Goal: Task Accomplishment & Management: Use online tool/utility

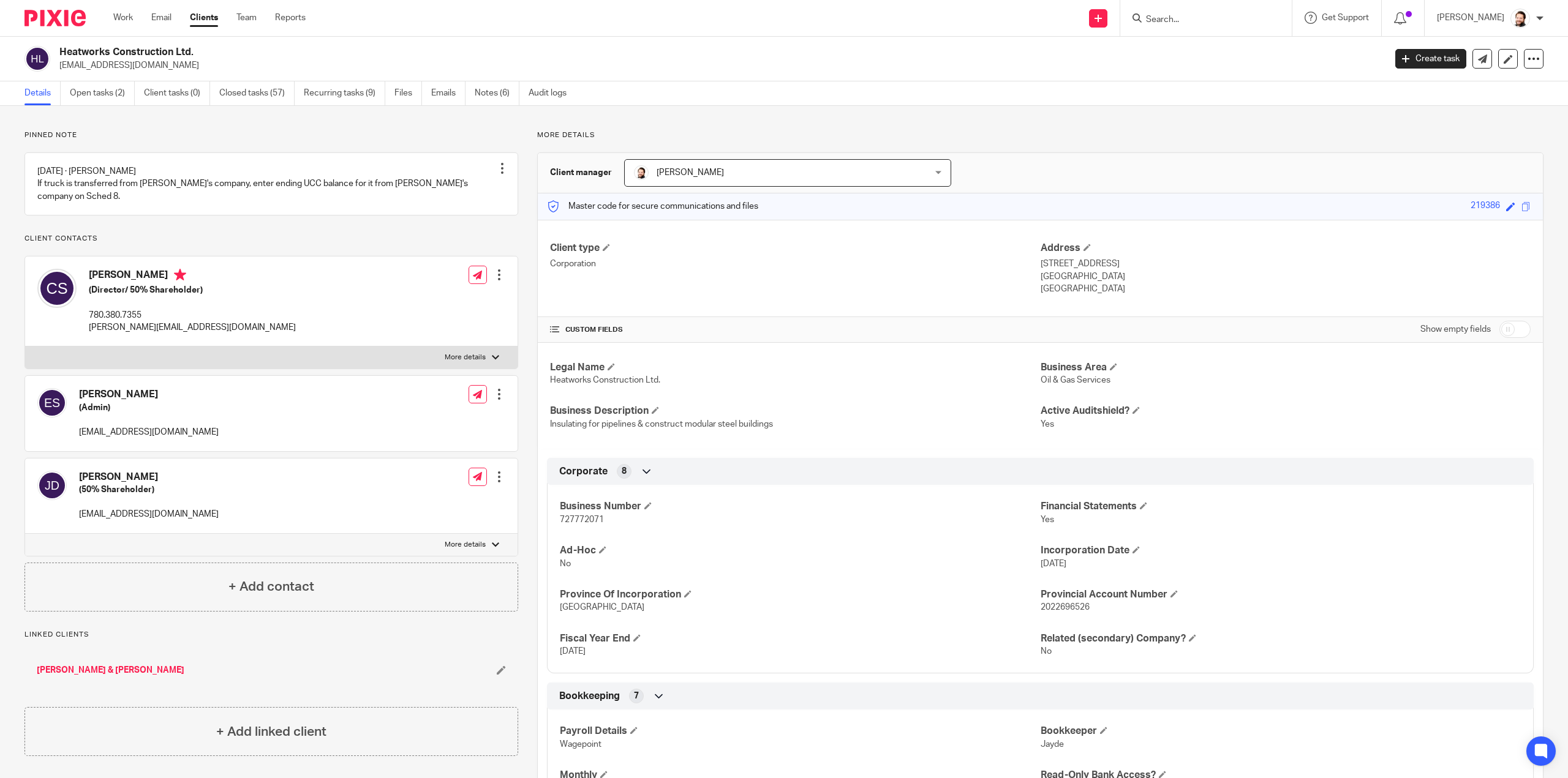
scroll to position [61, 0]
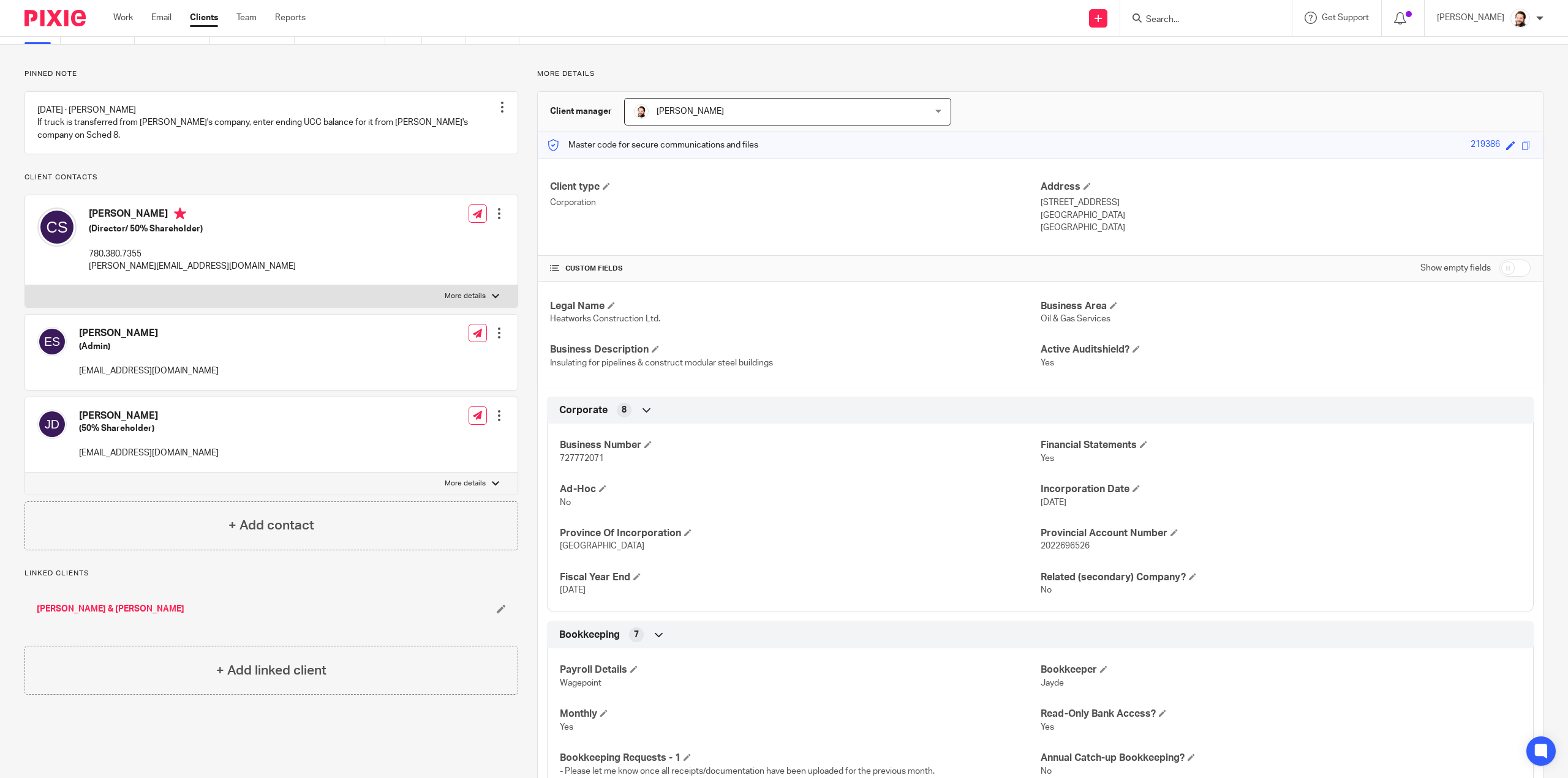
click at [592, 456] on span "727772071" at bounding box center [581, 459] width 44 height 9
copy span "727772071"
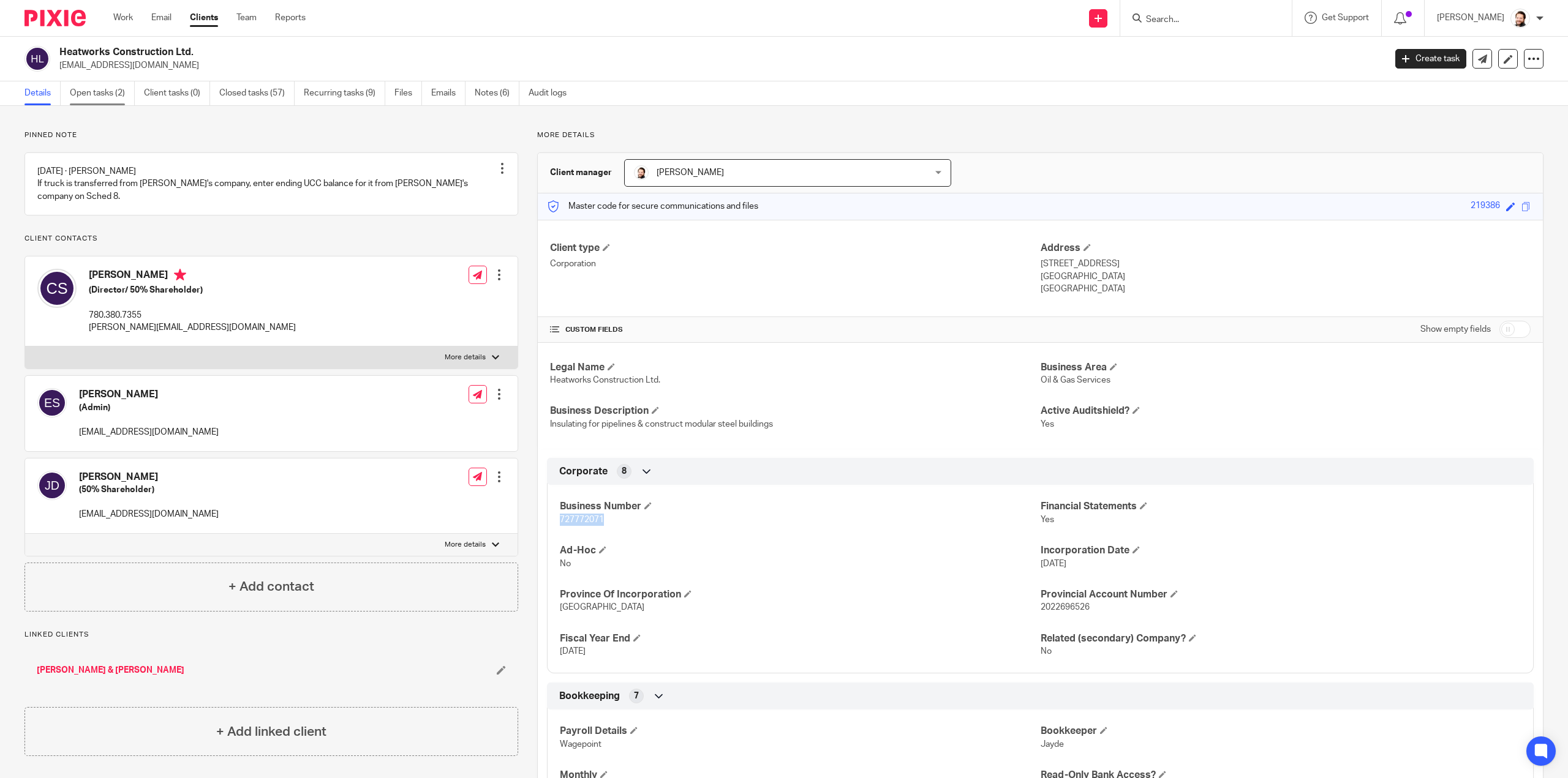
click at [89, 91] on link "Open tasks (2)" at bounding box center [102, 94] width 65 height 24
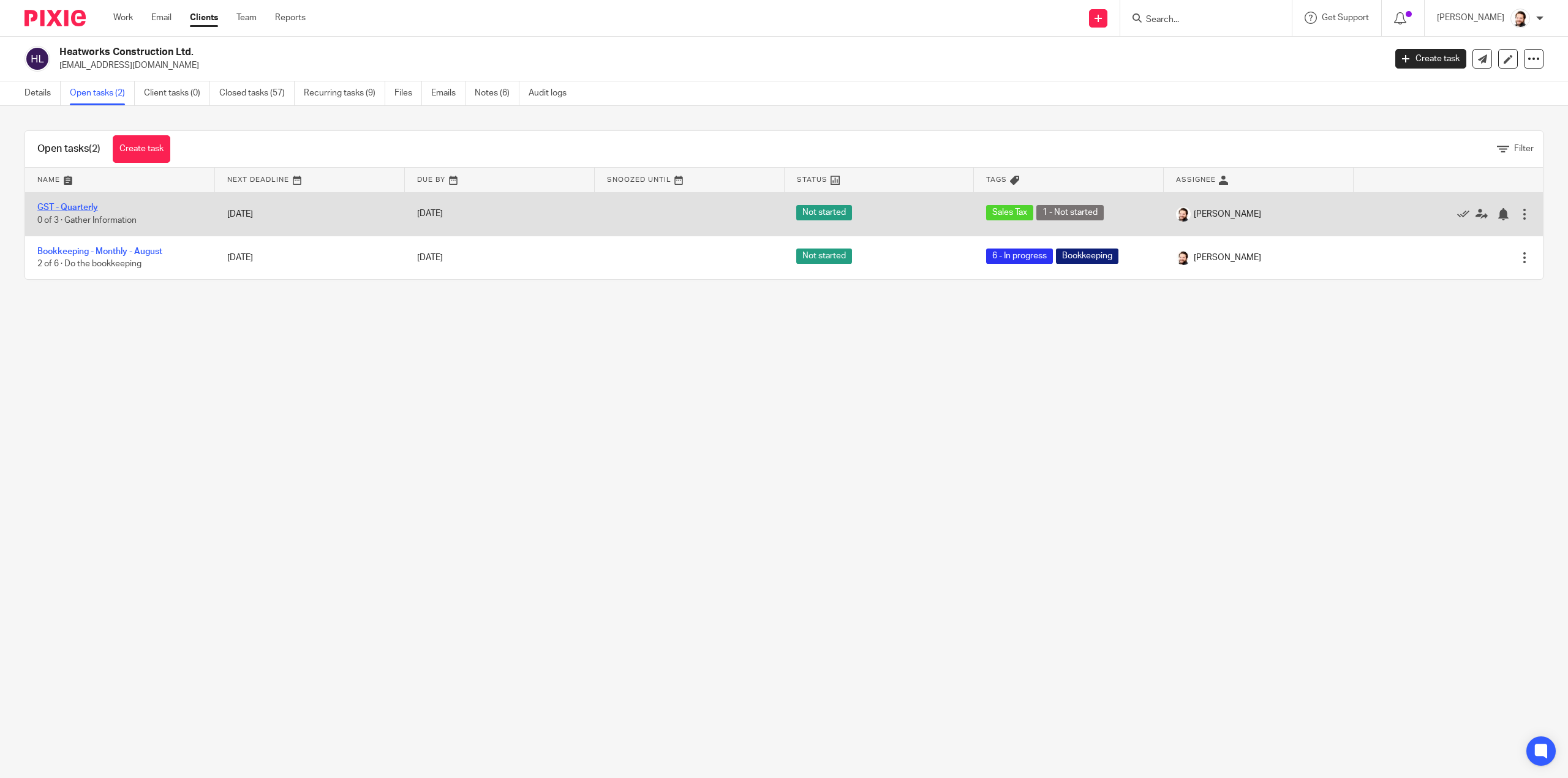
click at [73, 208] on link "GST - Quarterly" at bounding box center [67, 207] width 60 height 9
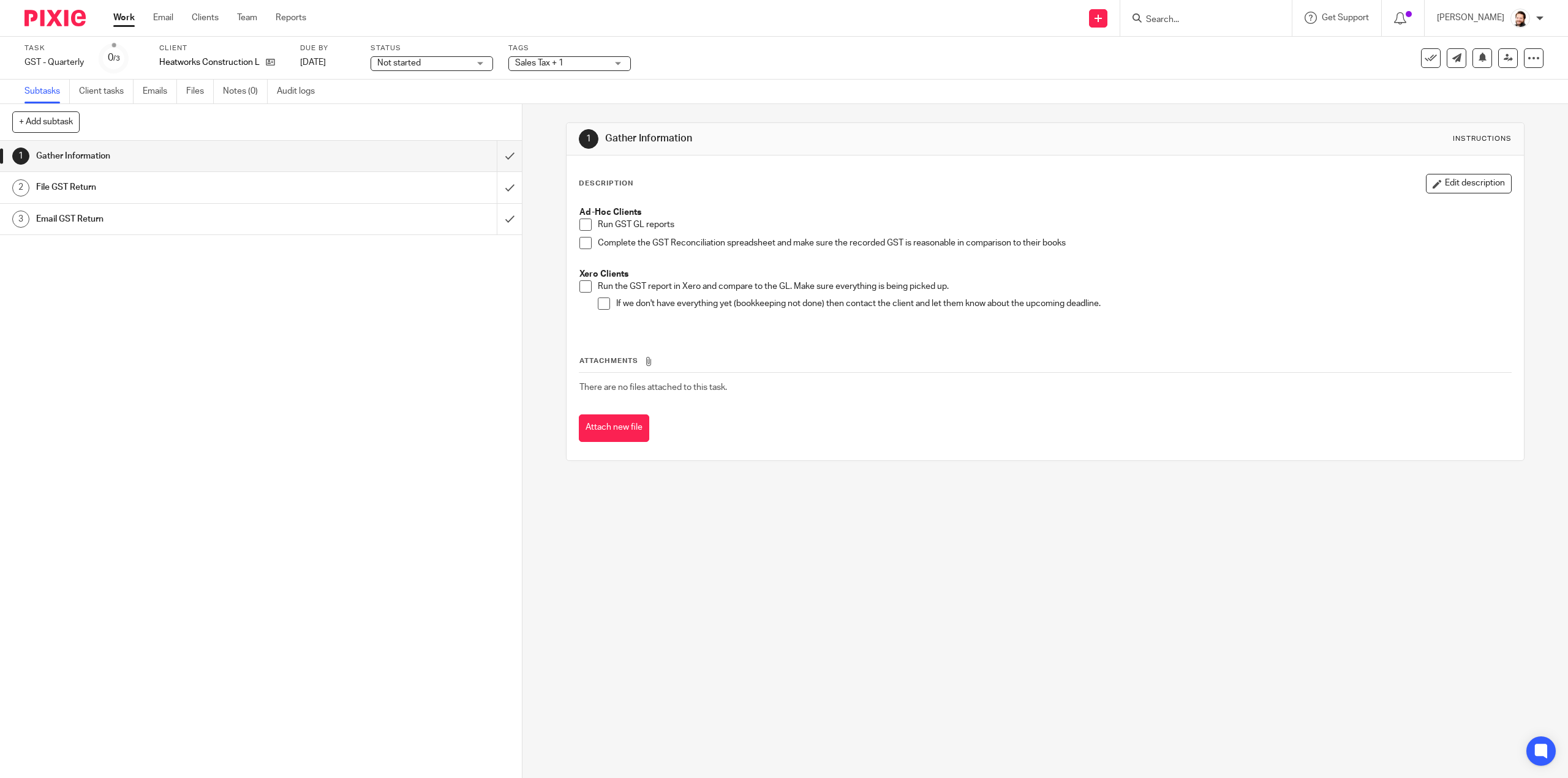
drag, startPoint x: 602, startPoint y: 308, endPoint x: 570, endPoint y: 292, distance: 35.8
click at [601, 307] on span at bounding box center [604, 304] width 12 height 12
click at [586, 291] on span at bounding box center [586, 287] width 12 height 12
click at [493, 155] on input "submit" at bounding box center [261, 157] width 522 height 31
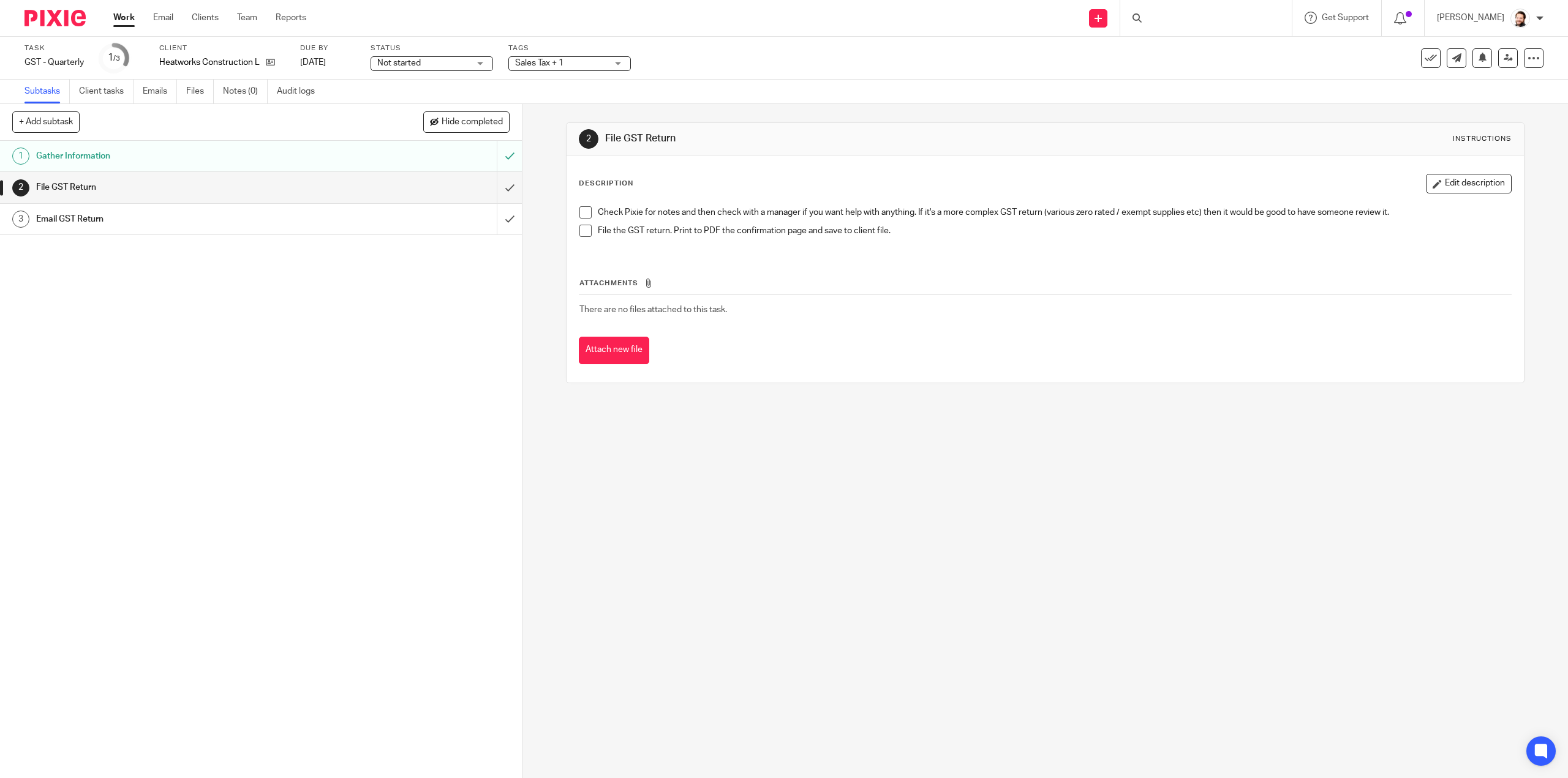
click at [579, 207] on span at bounding box center [586, 213] width 12 height 12
click at [579, 227] on span at bounding box center [586, 231] width 12 height 12
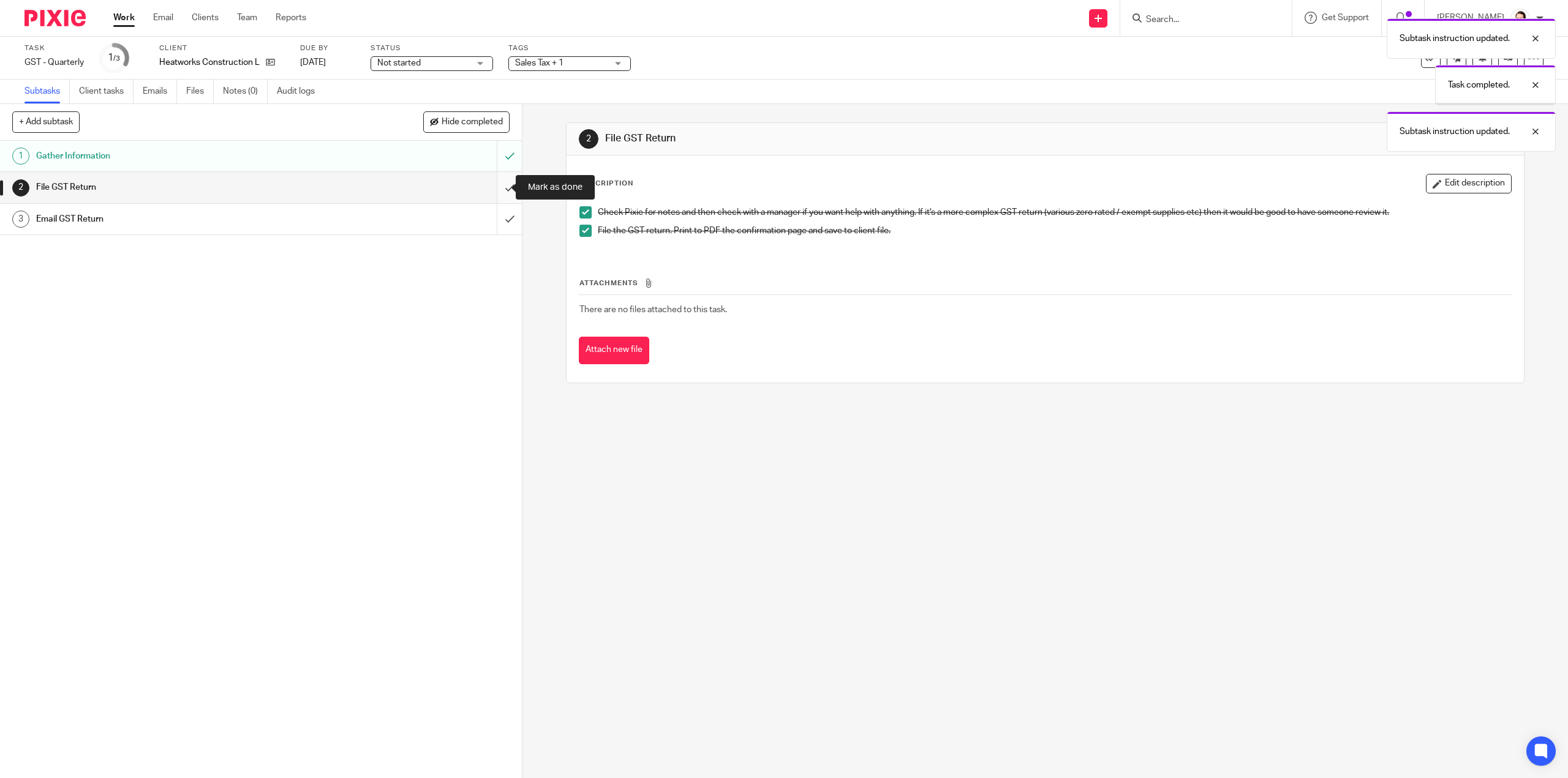
click at [498, 188] on input "submit" at bounding box center [261, 188] width 522 height 31
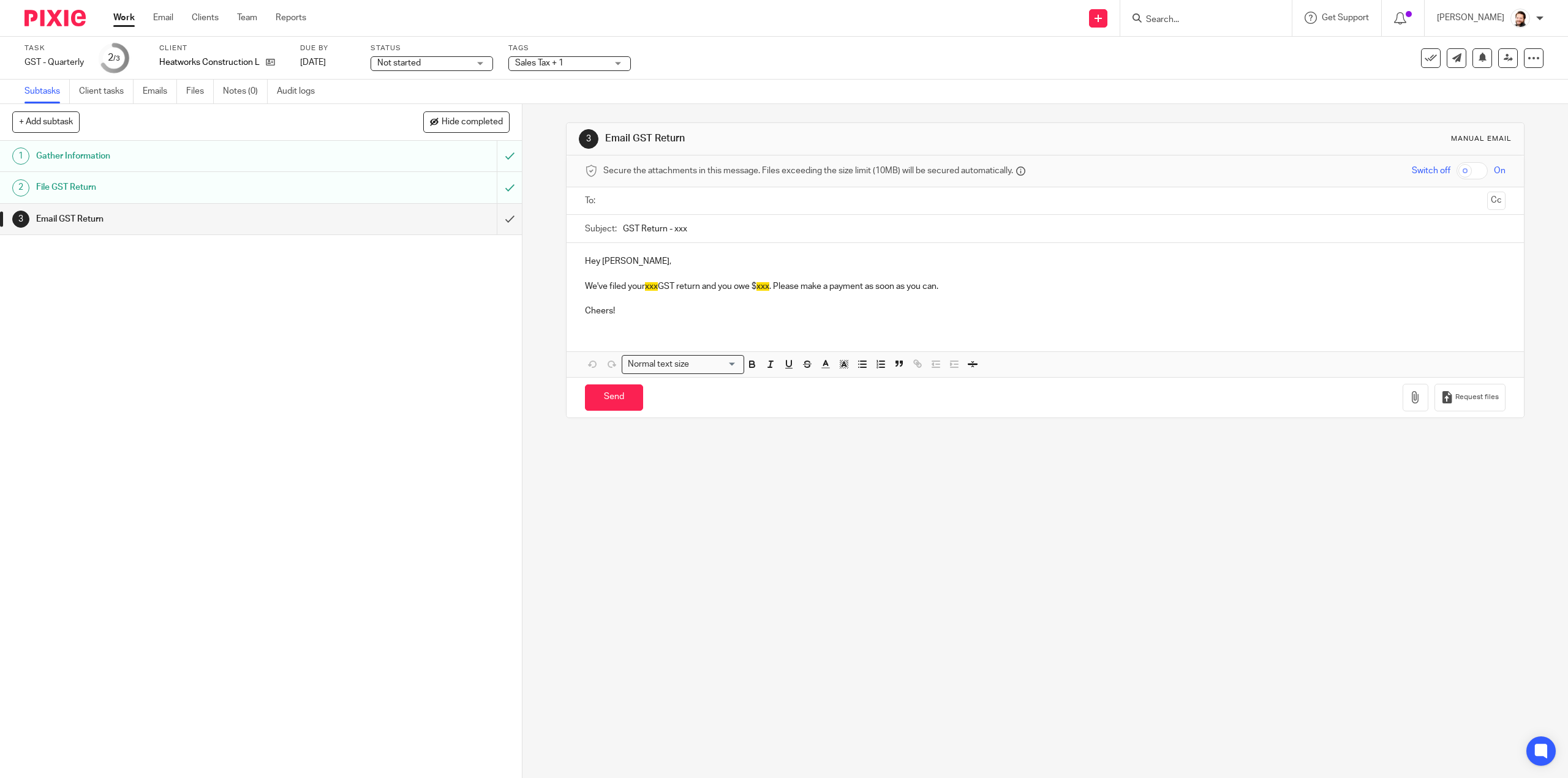
click at [650, 209] on ul at bounding box center [1045, 201] width 882 height 20
click at [660, 199] on input "text" at bounding box center [1044, 201] width 874 height 14
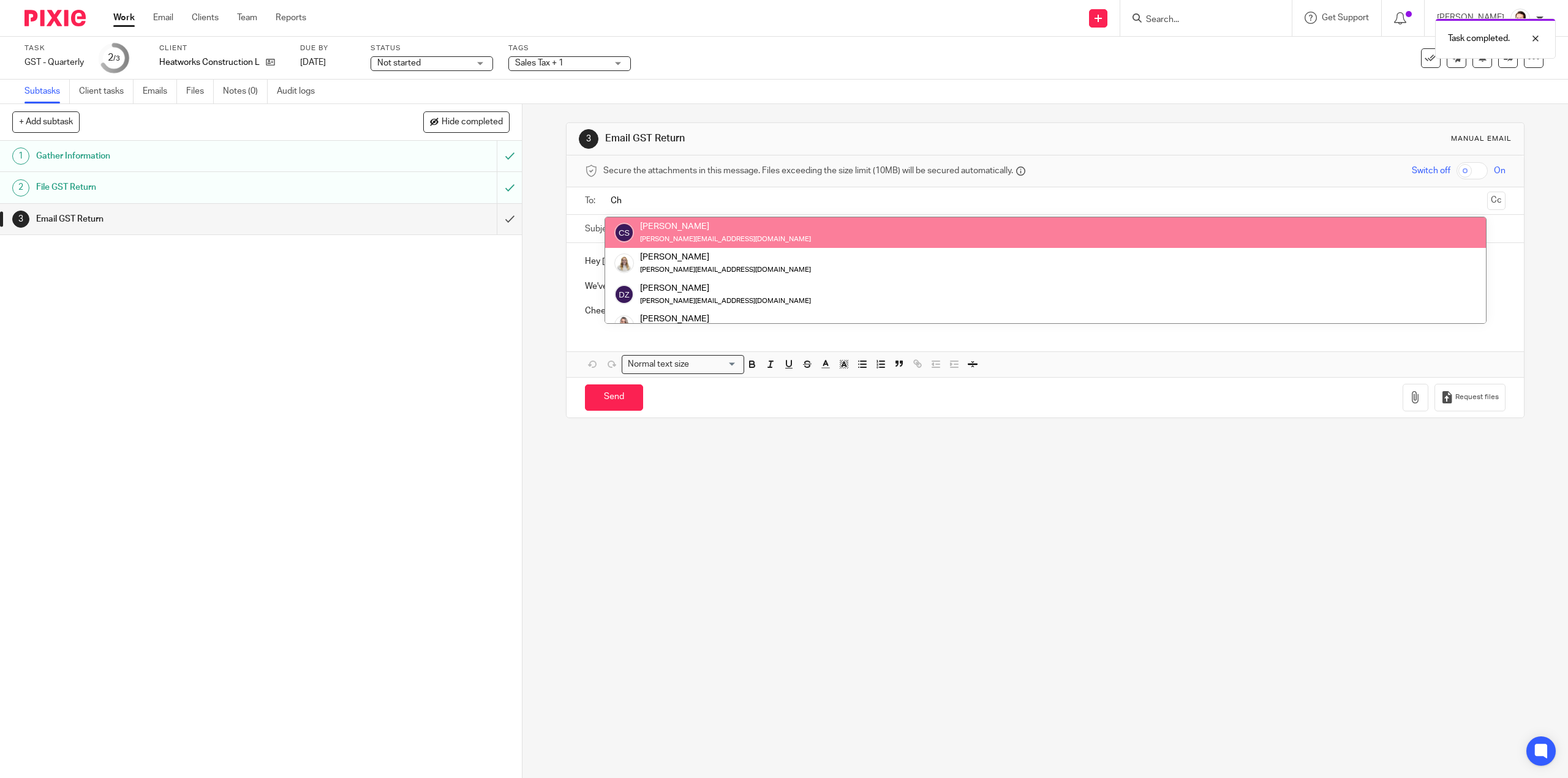
type input "Ch"
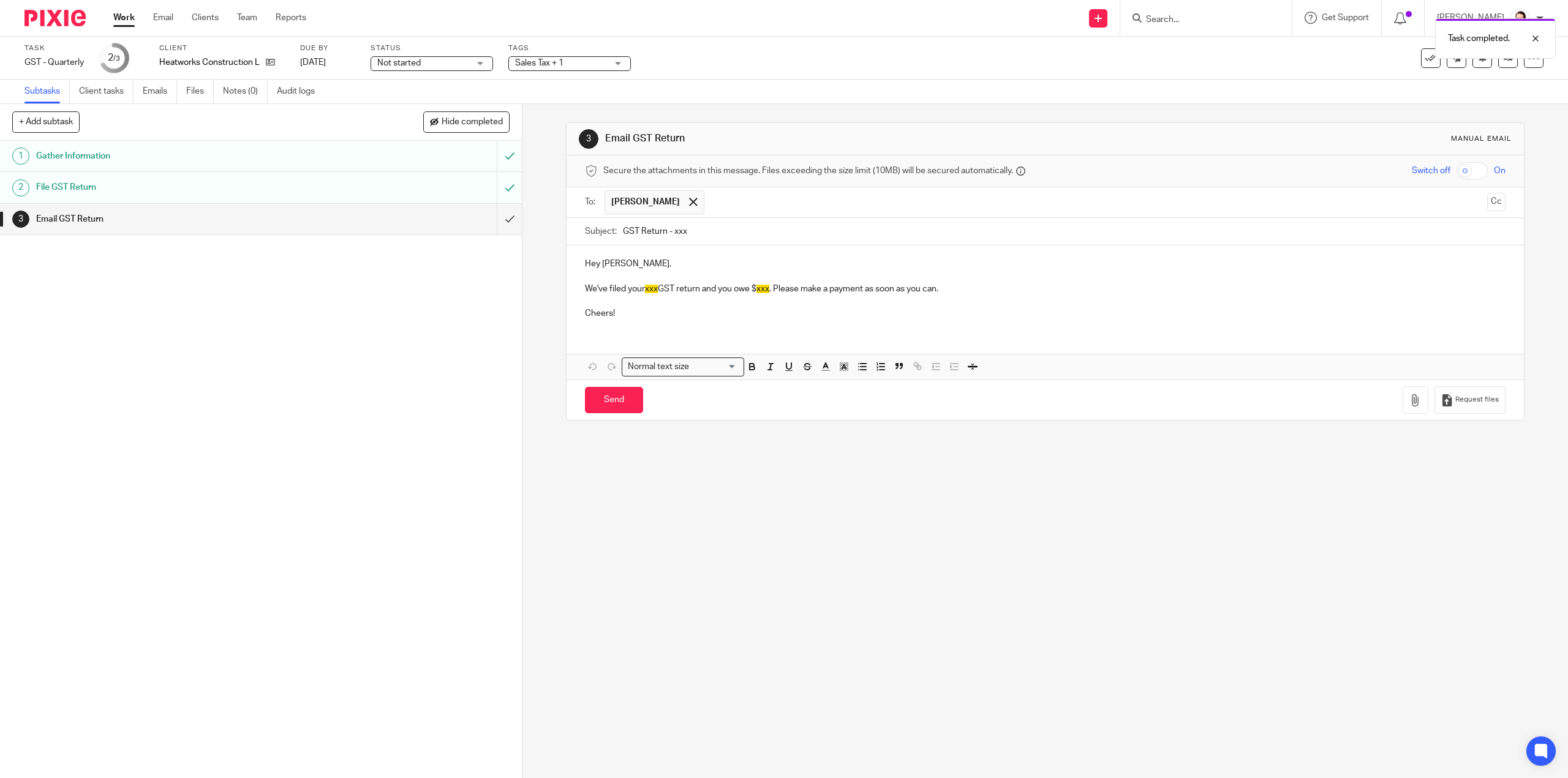
click at [679, 230] on input "GST Return - xxx" at bounding box center [1063, 232] width 882 height 28
type input "GST Return - Jun 1 - Aug 31, 2025"
drag, startPoint x: 753, startPoint y: 233, endPoint x: 671, endPoint y: 231, distance: 82.0
click at [671, 231] on input "GST Return - Jun 1 - Aug 31, 2025" at bounding box center [1063, 232] width 882 height 28
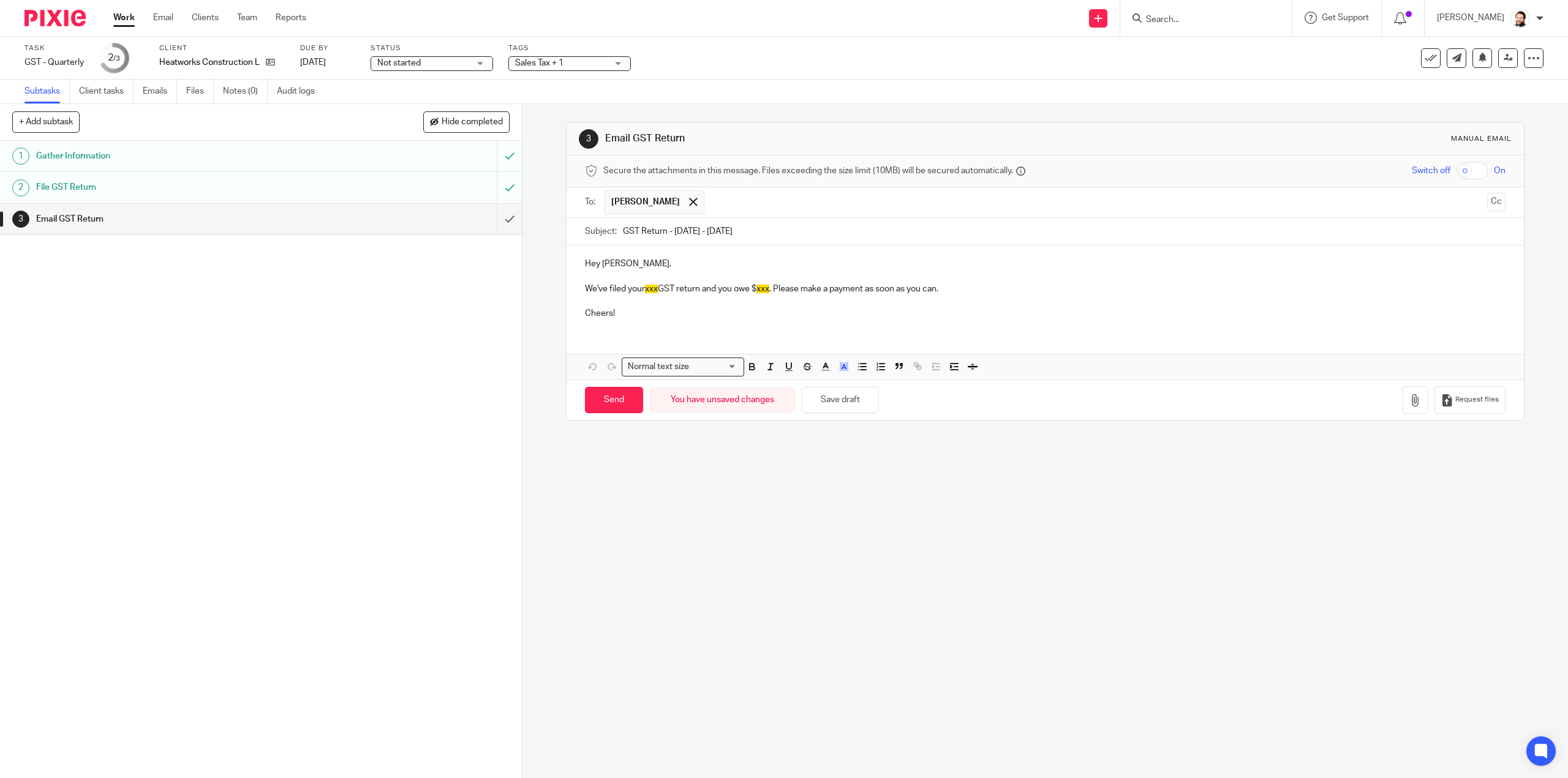
click at [656, 287] on span "xxx" at bounding box center [651, 289] width 13 height 9
drag, startPoint x: 658, startPoint y: 287, endPoint x: 643, endPoint y: 289, distance: 15.1
click at [645, 289] on span "xxx" at bounding box center [651, 289] width 13 height 9
paste div
click at [594, 285] on p "We've filed your Jun 1 - Aug 31, 2025 GST return and you owe $ xxx . Please mak…" at bounding box center [1044, 289] width 920 height 12
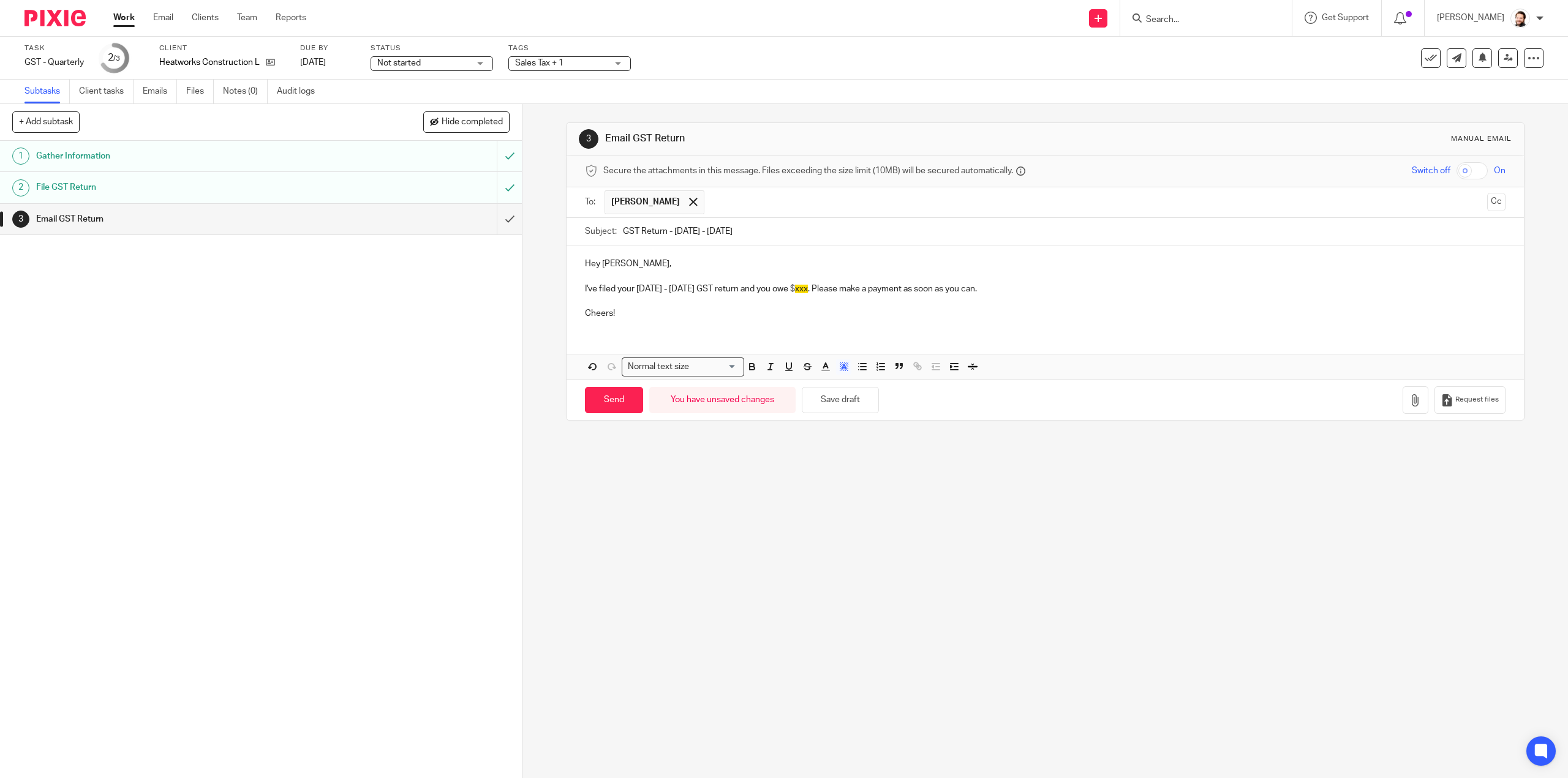
click at [808, 289] on span "xxx" at bounding box center [801, 289] width 13 height 9
click at [844, 365] on icon "button" at bounding box center [844, 367] width 11 height 11
click at [812, 378] on li "color:#FFFFFF" at bounding box center [816, 382] width 9 height 9
drag, startPoint x: 711, startPoint y: 318, endPoint x: 779, endPoint y: 306, distance: 69.1
click at [712, 317] on p "Cheers!" at bounding box center [1044, 313] width 920 height 12
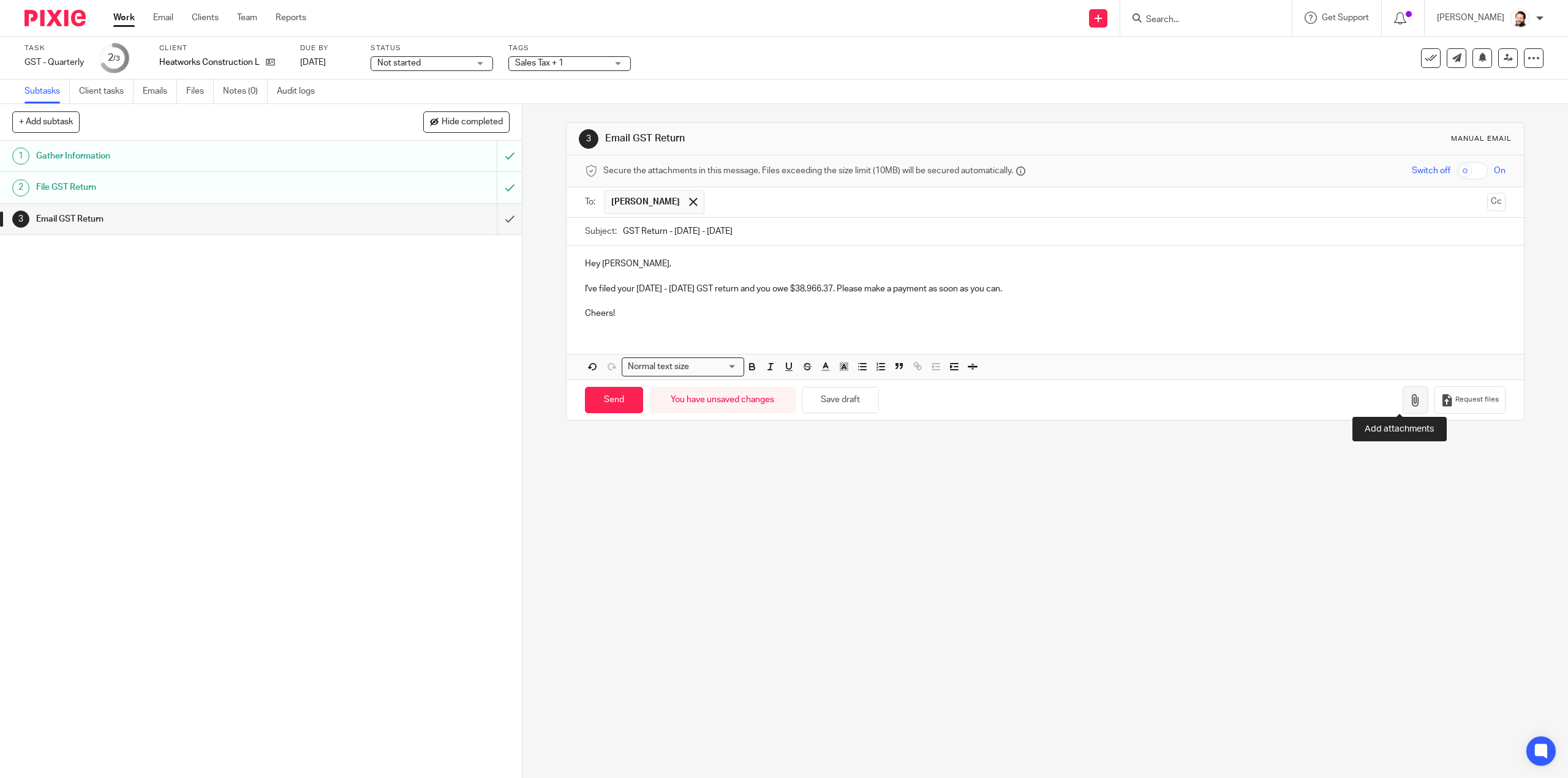
click at [1409, 394] on icon "button" at bounding box center [1415, 400] width 12 height 12
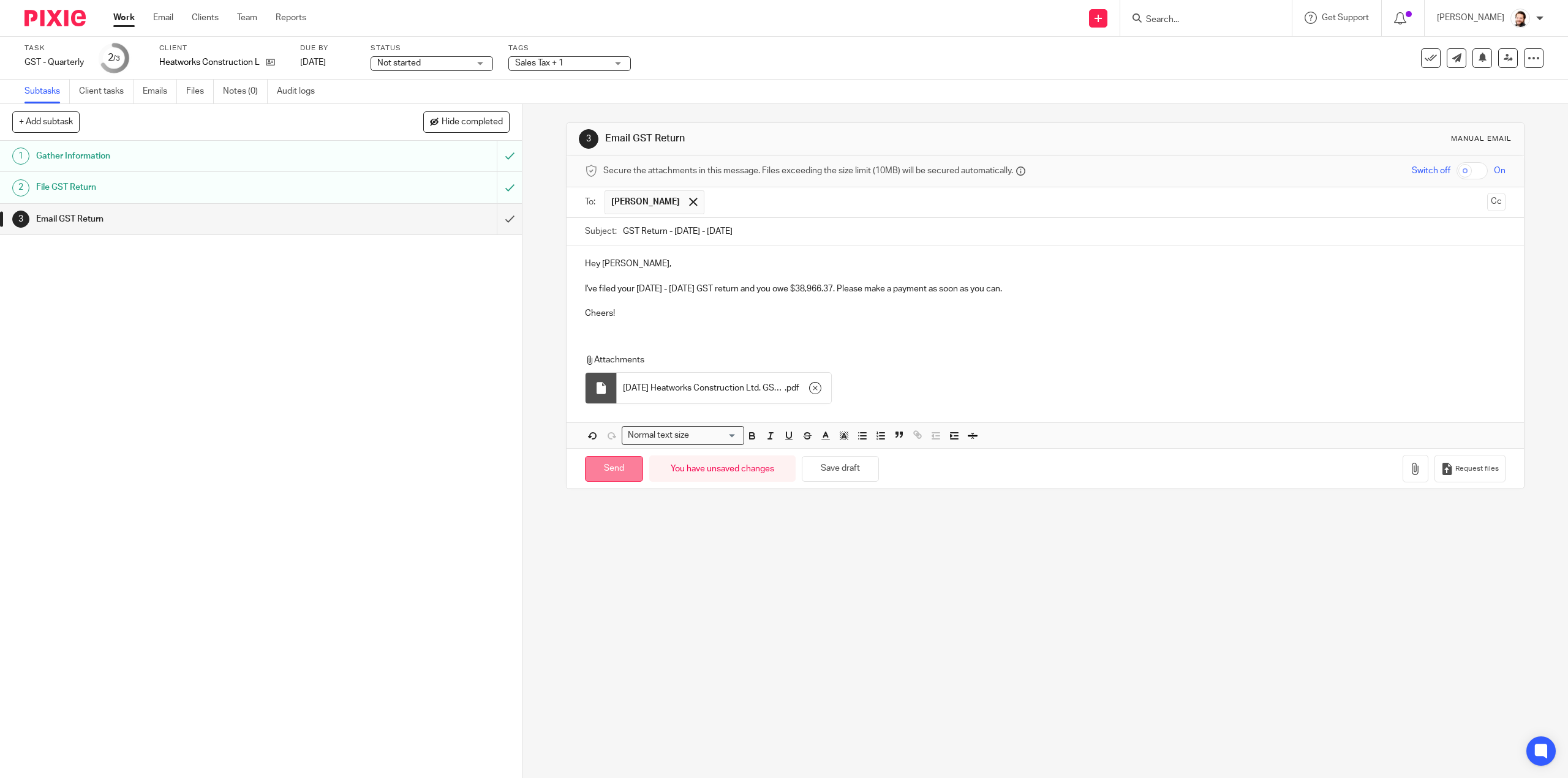
click at [604, 463] on input "Send" at bounding box center [614, 469] width 59 height 27
type input "Sent"
click at [128, 14] on link "Work" at bounding box center [124, 18] width 22 height 12
